Goal: Information Seeking & Learning: Learn about a topic

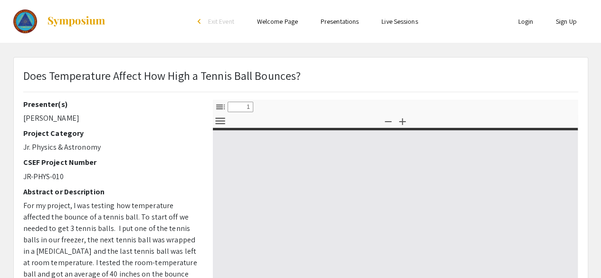
select select "custom"
type input "0"
select select "custom"
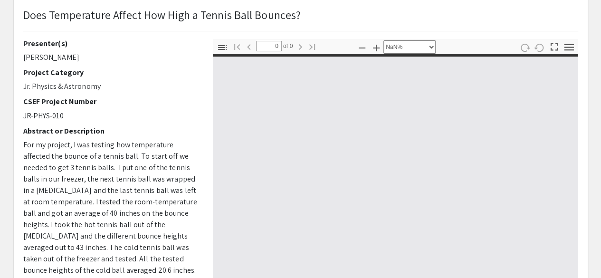
type input "1"
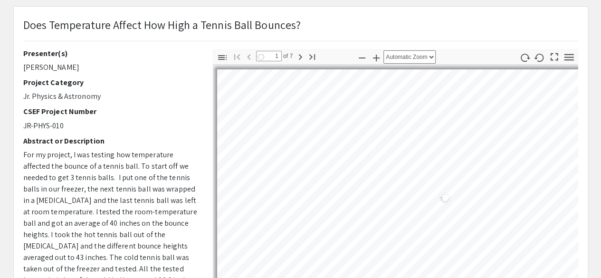
select select "auto"
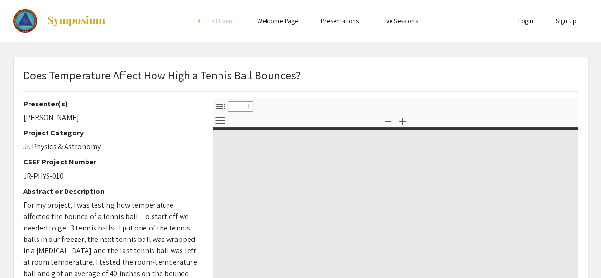
select select "custom"
type input "0"
select select "custom"
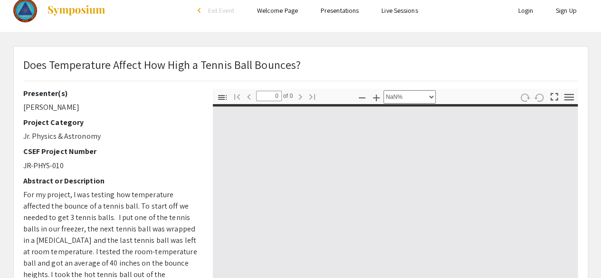
type input "1"
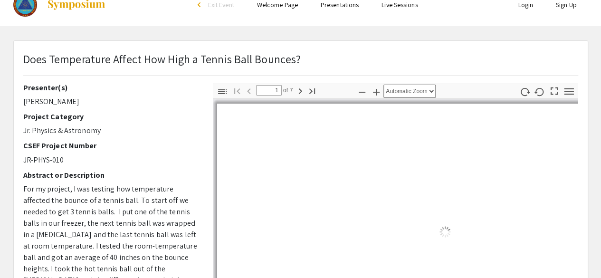
select select "auto"
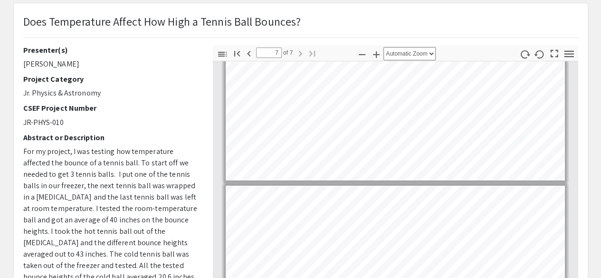
scroll to position [53, 0]
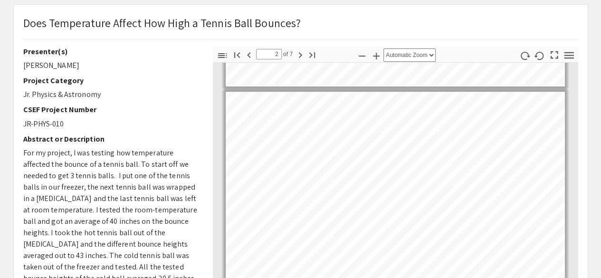
type input "3"
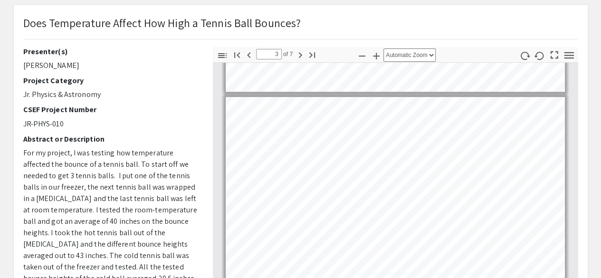
scroll to position [362, 0]
